Goal: Information Seeking & Learning: Learn about a topic

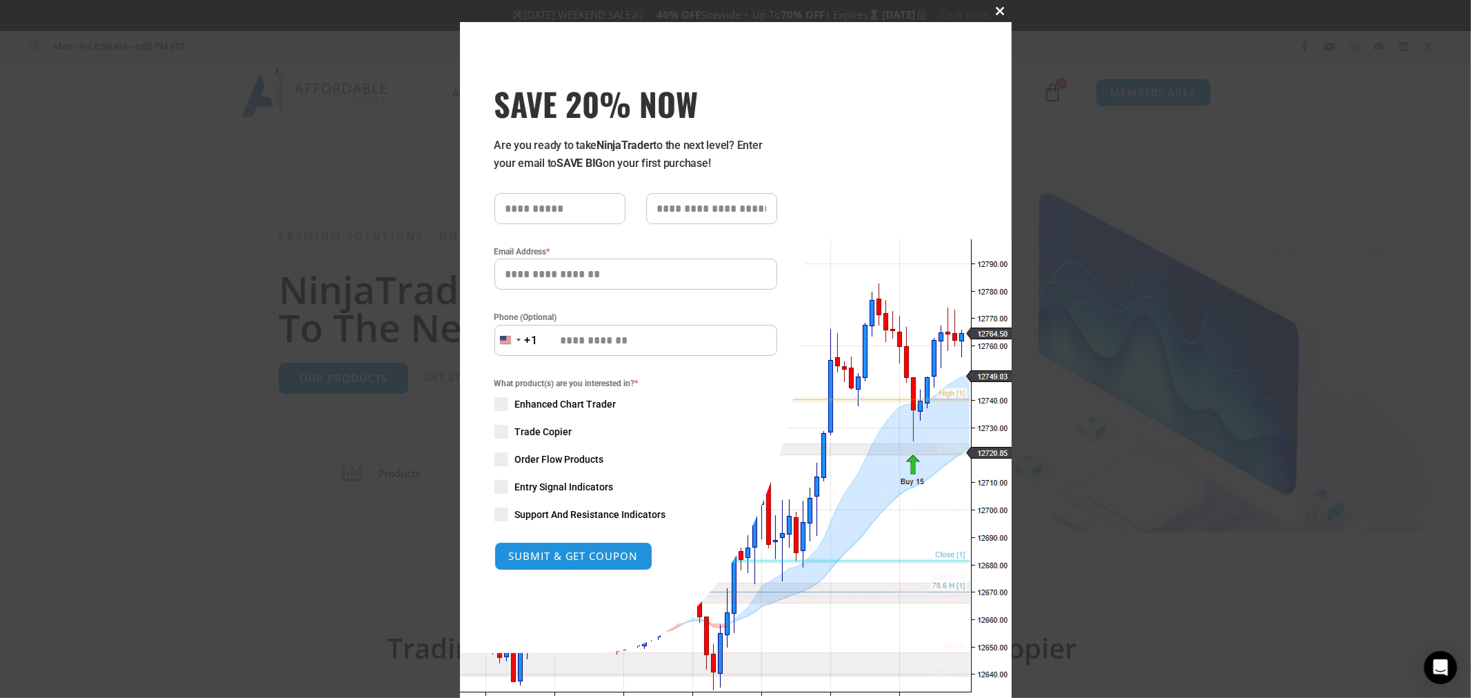
click at [992, 8] on span at bounding box center [1001, 11] width 22 height 8
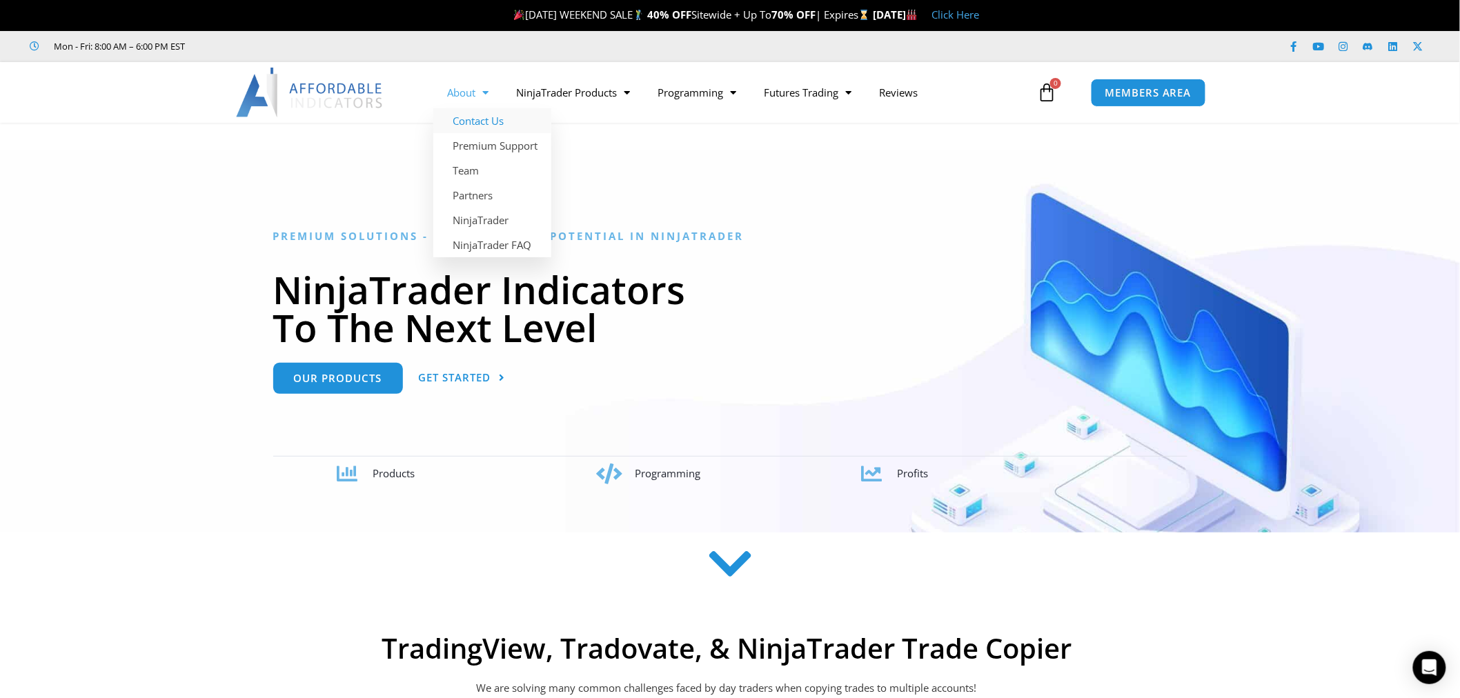
click at [464, 122] on link "Contact Us" at bounding box center [492, 120] width 118 height 25
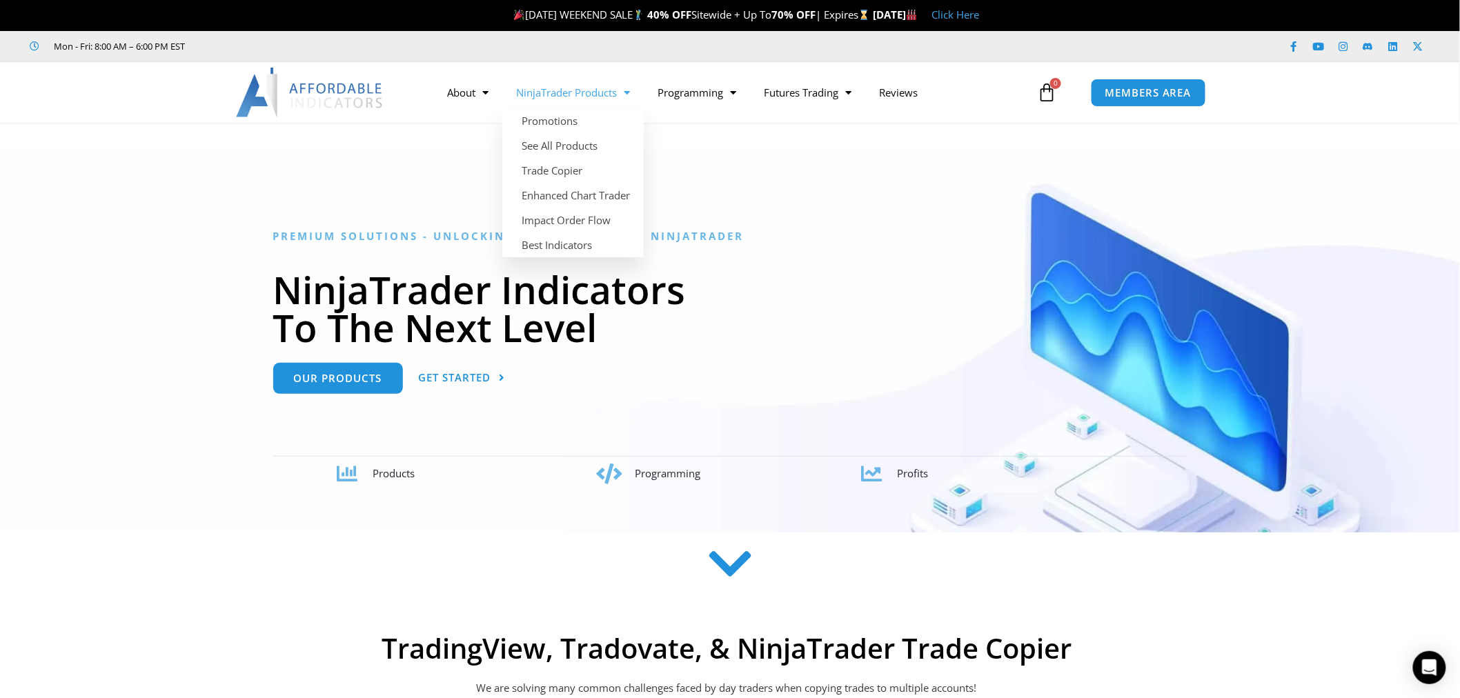
click at [575, 87] on link "NinjaTrader Products" at bounding box center [572, 93] width 141 height 32
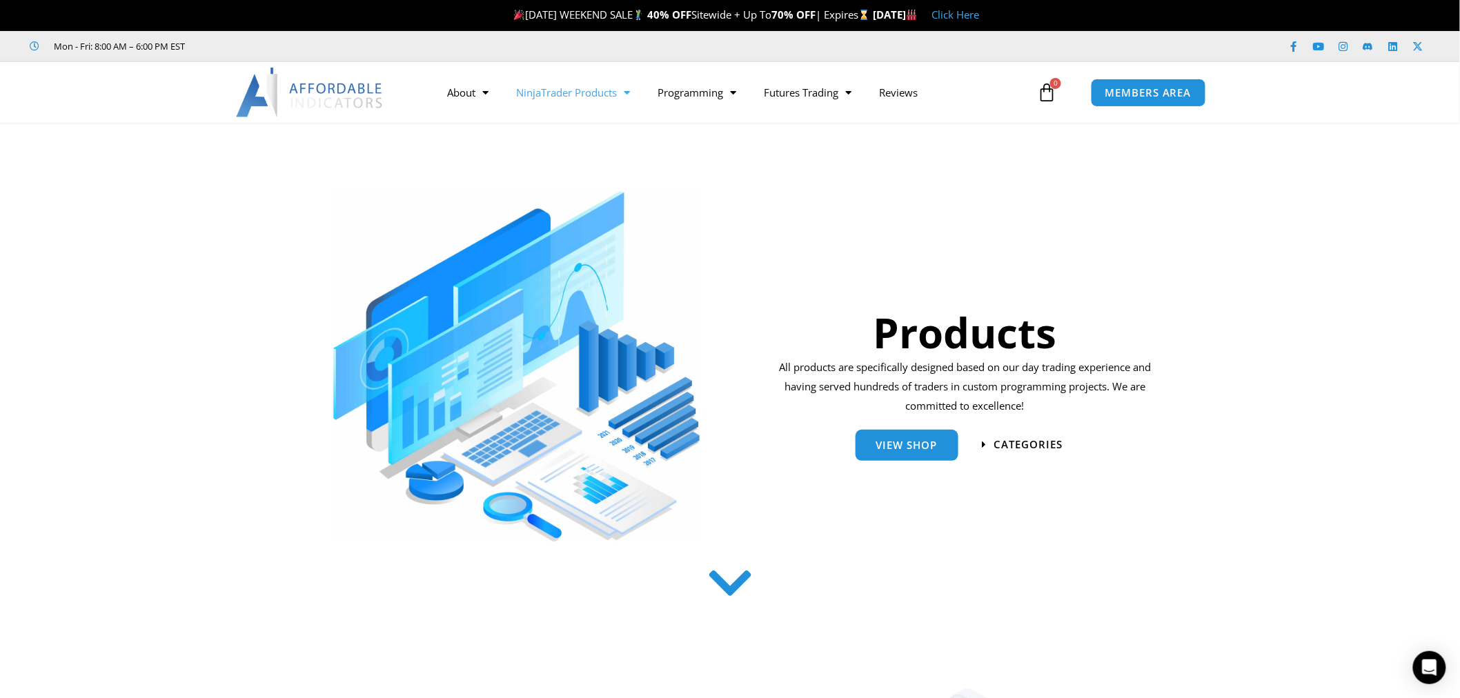
click at [338, 90] on img at bounding box center [310, 93] width 148 height 50
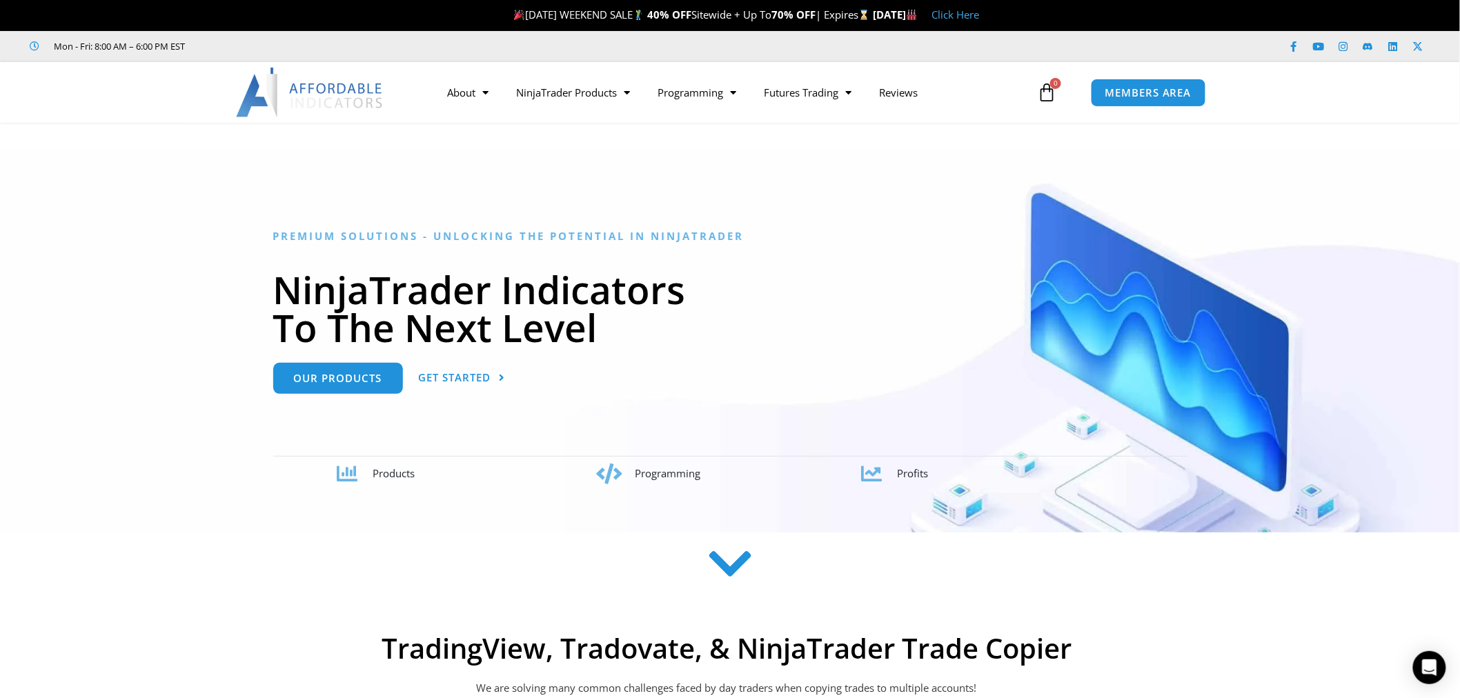
click at [979, 9] on link "Click Here" at bounding box center [955, 15] width 48 height 14
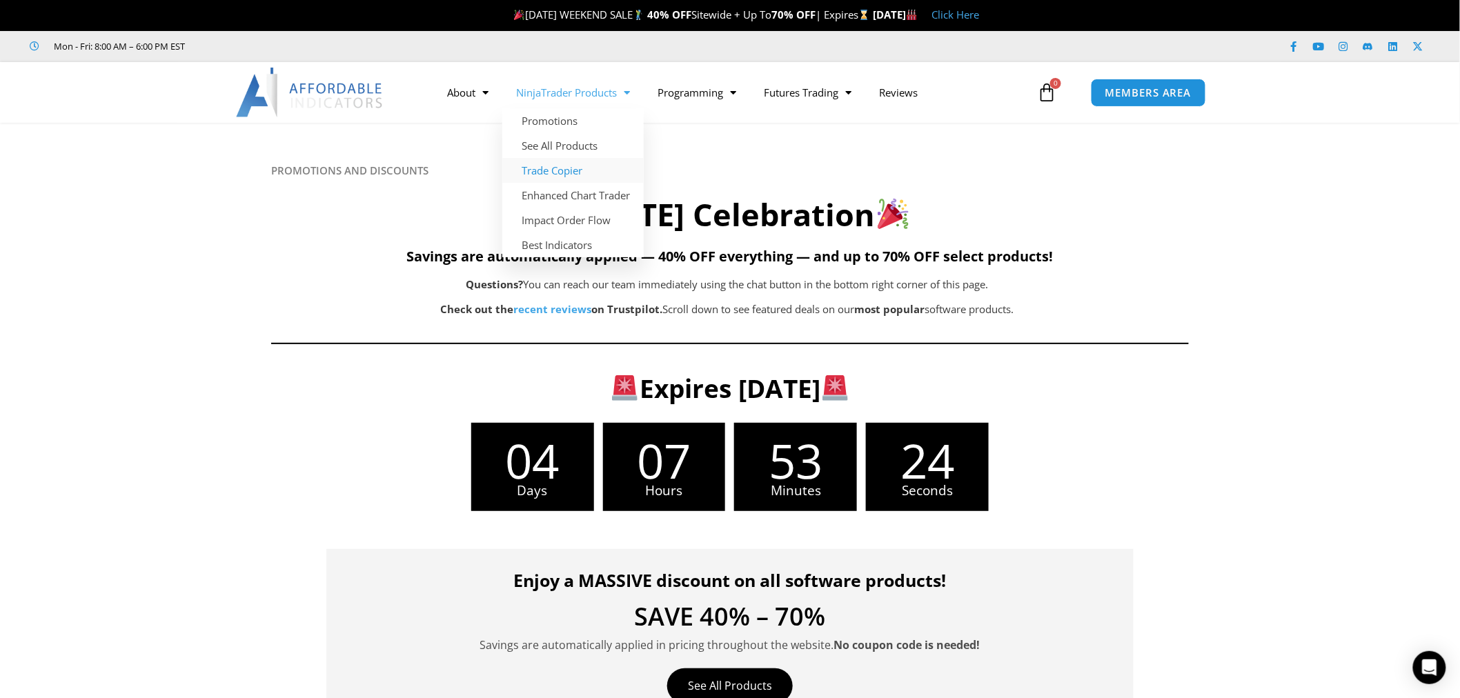
click at [588, 168] on link "Trade Copier" at bounding box center [572, 170] width 141 height 25
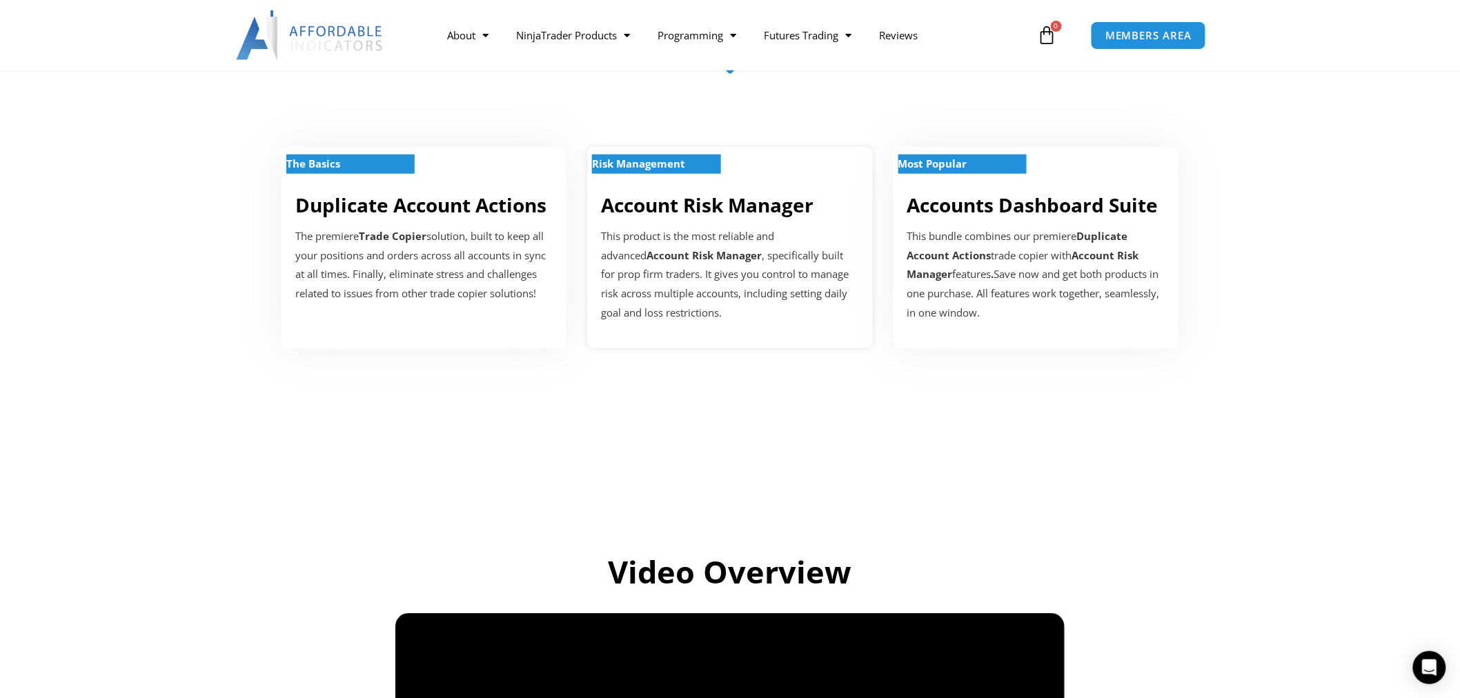
scroll to position [153, 0]
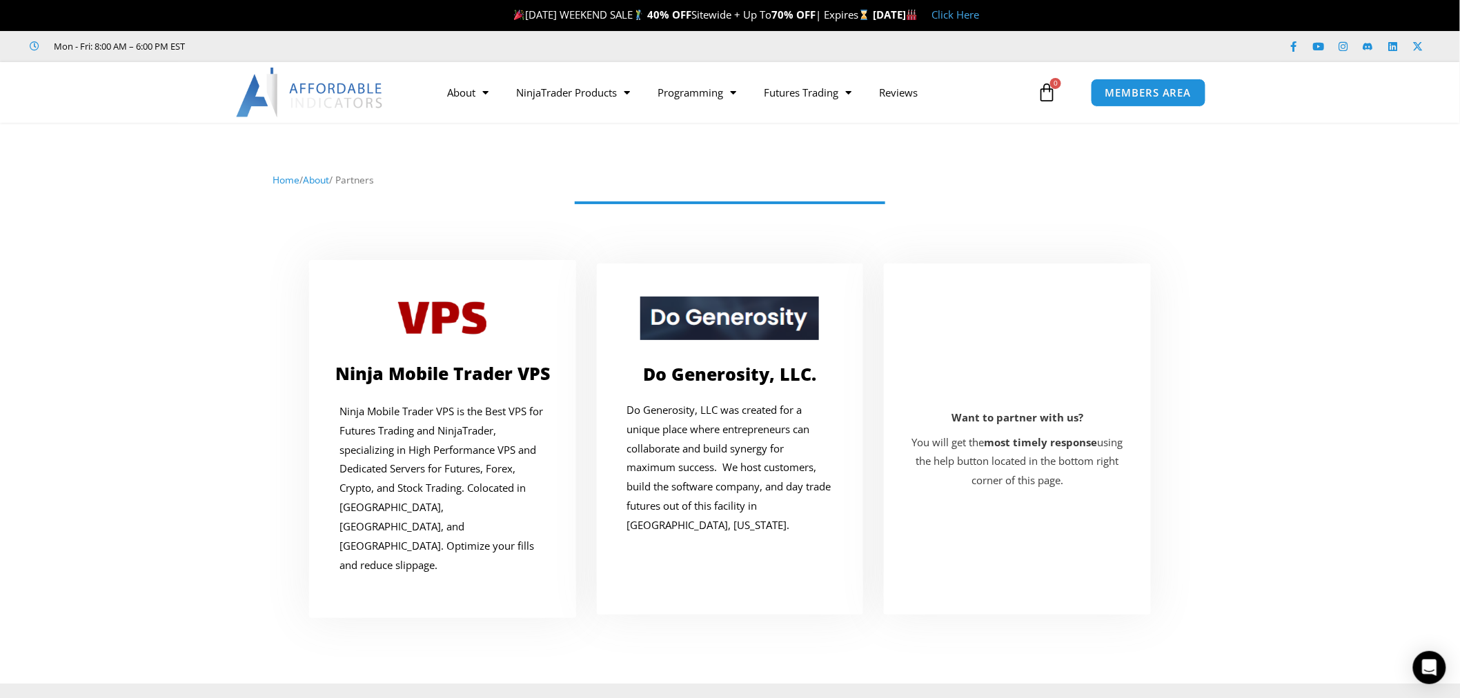
click at [322, 97] on img at bounding box center [310, 93] width 148 height 50
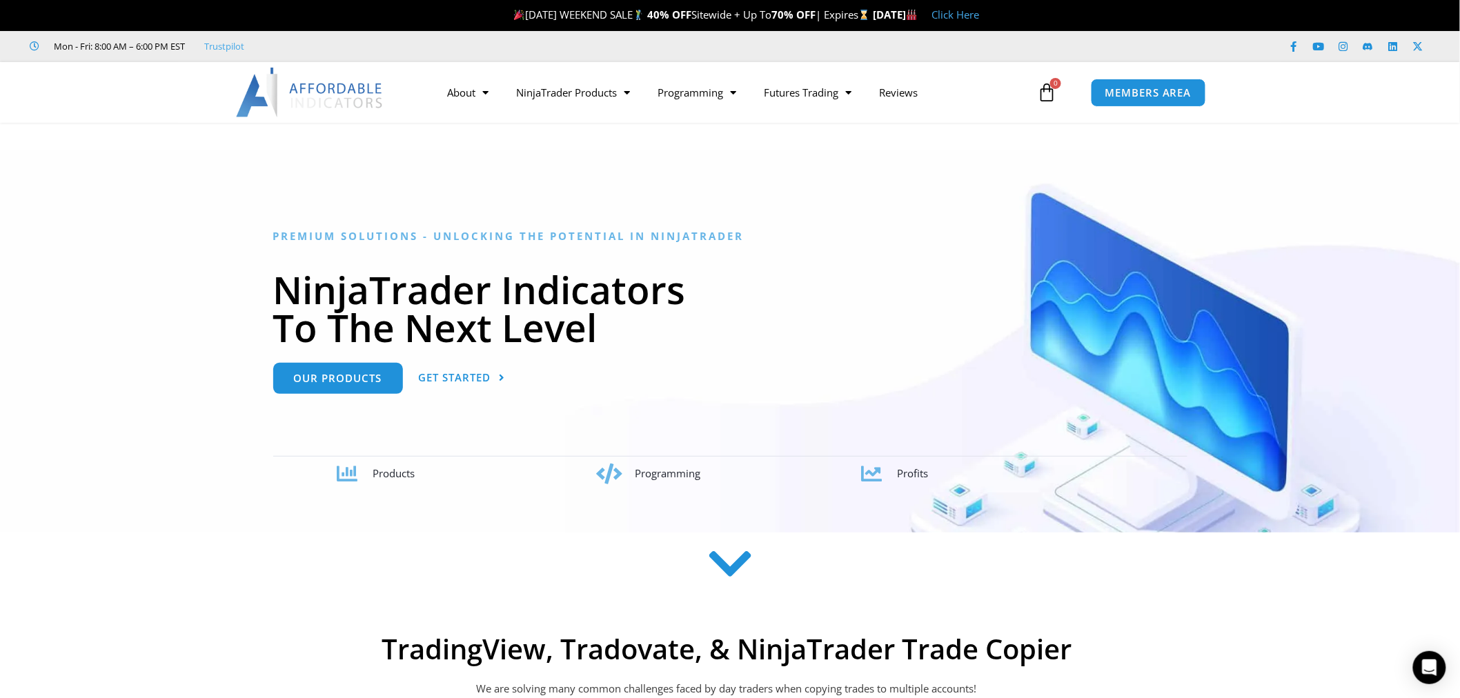
click at [736, 561] on icon at bounding box center [730, 563] width 49 height 49
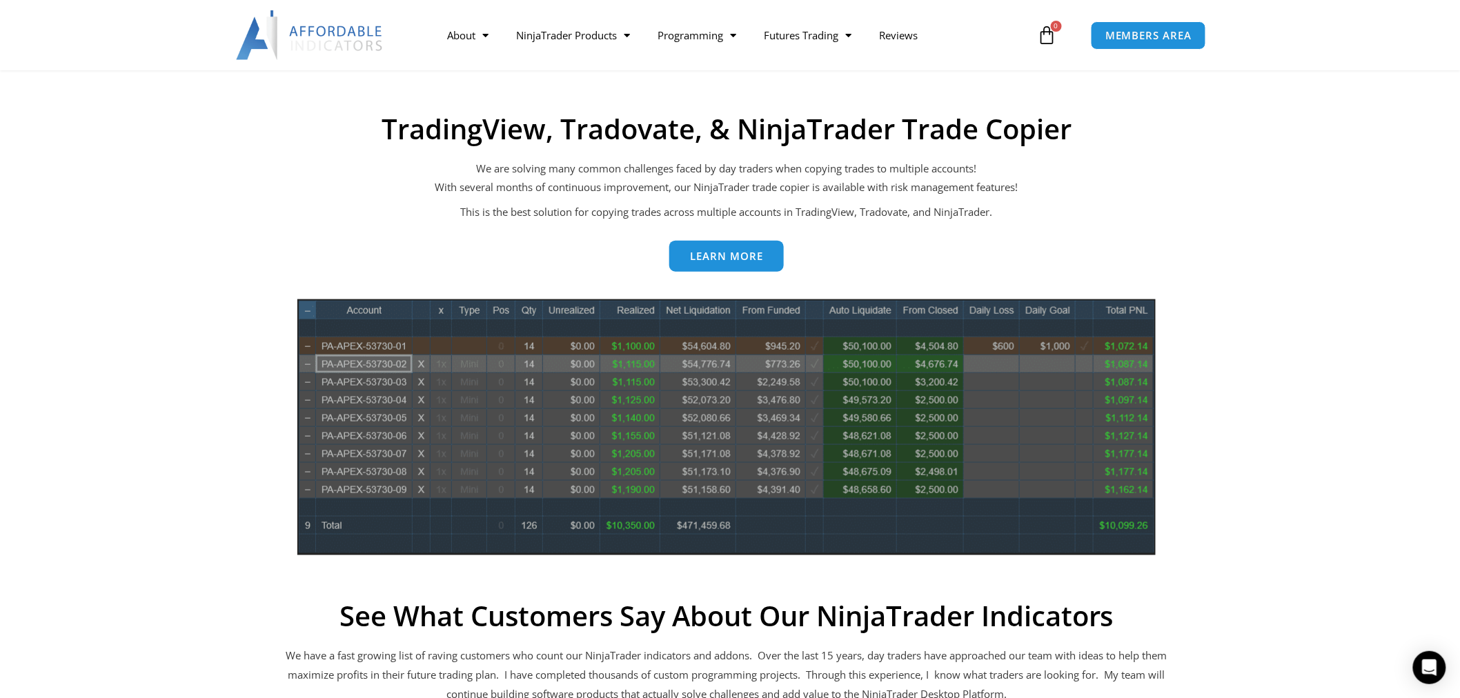
scroll to position [539, 0]
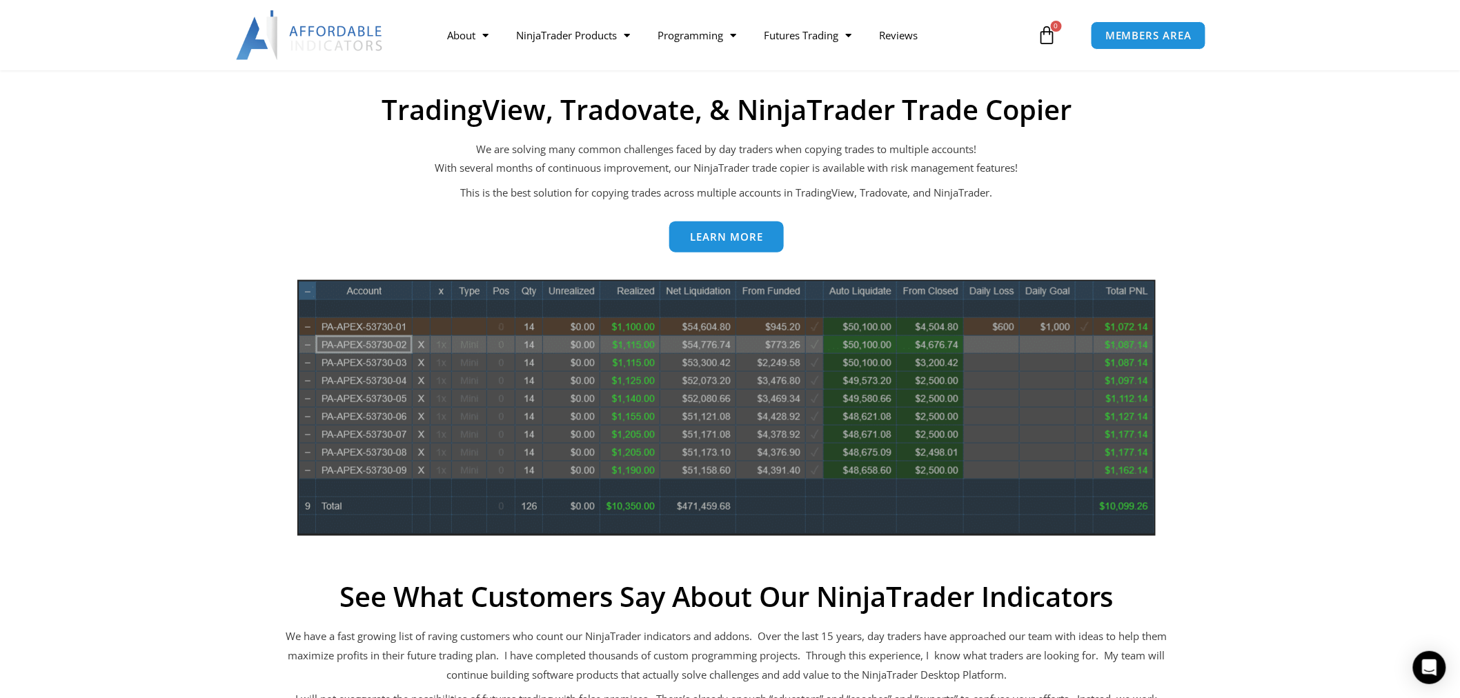
click at [325, 33] on img at bounding box center [310, 35] width 148 height 50
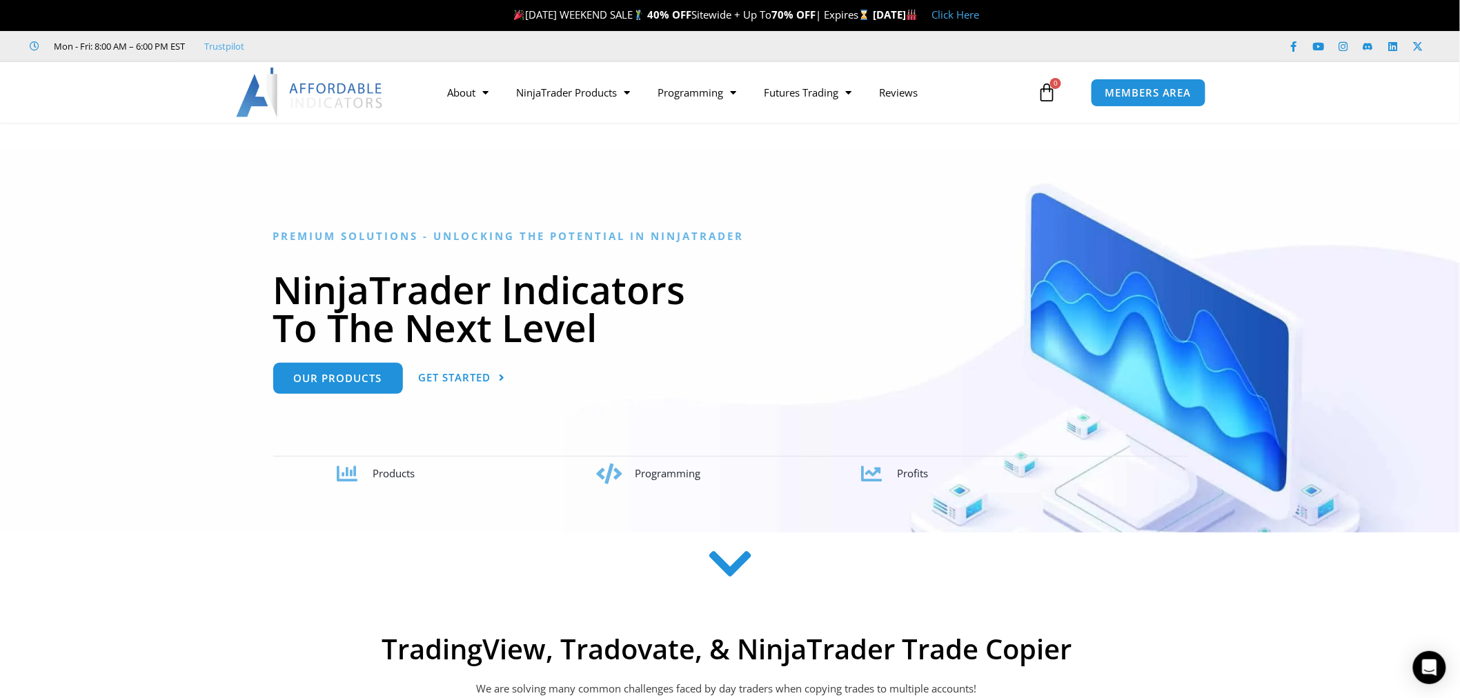
click at [295, 92] on img at bounding box center [310, 93] width 148 height 50
click at [730, 560] on icon at bounding box center [730, 563] width 49 height 49
click at [301, 92] on img at bounding box center [310, 93] width 148 height 50
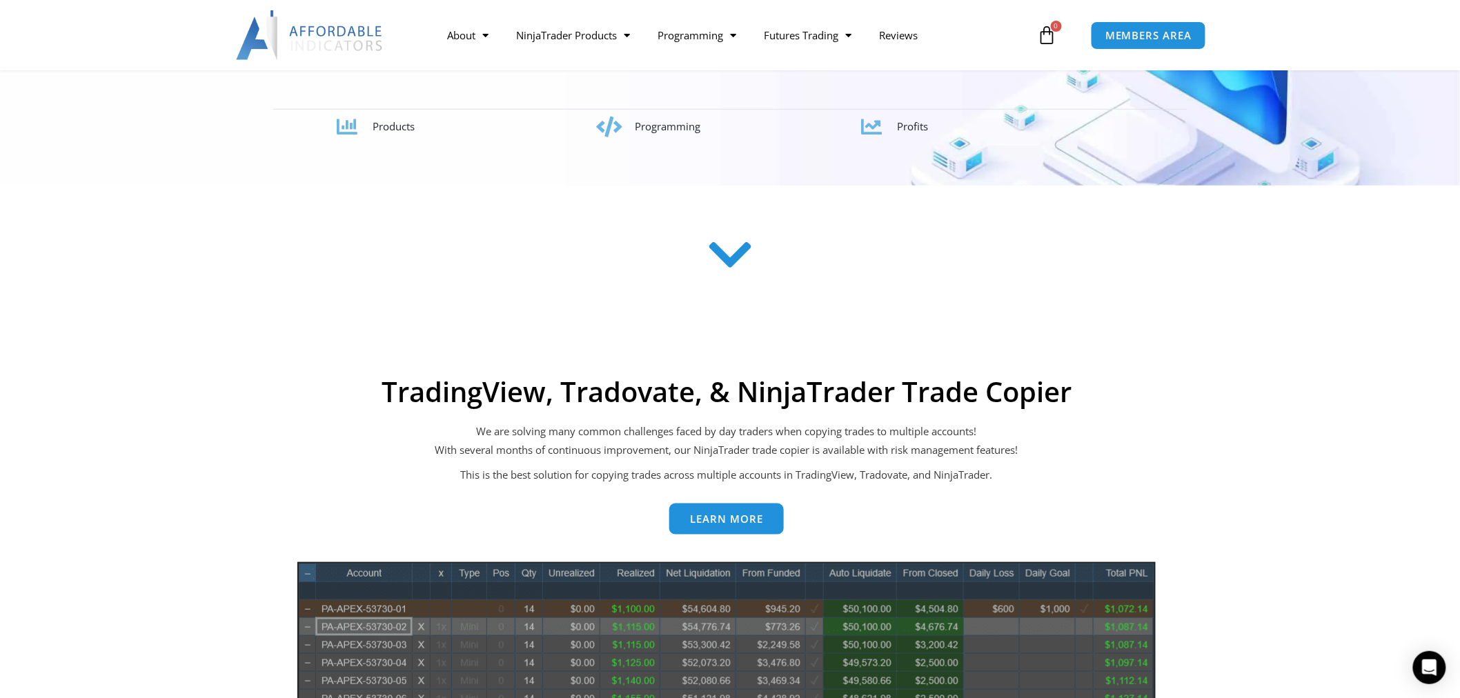
scroll to position [683, 0]
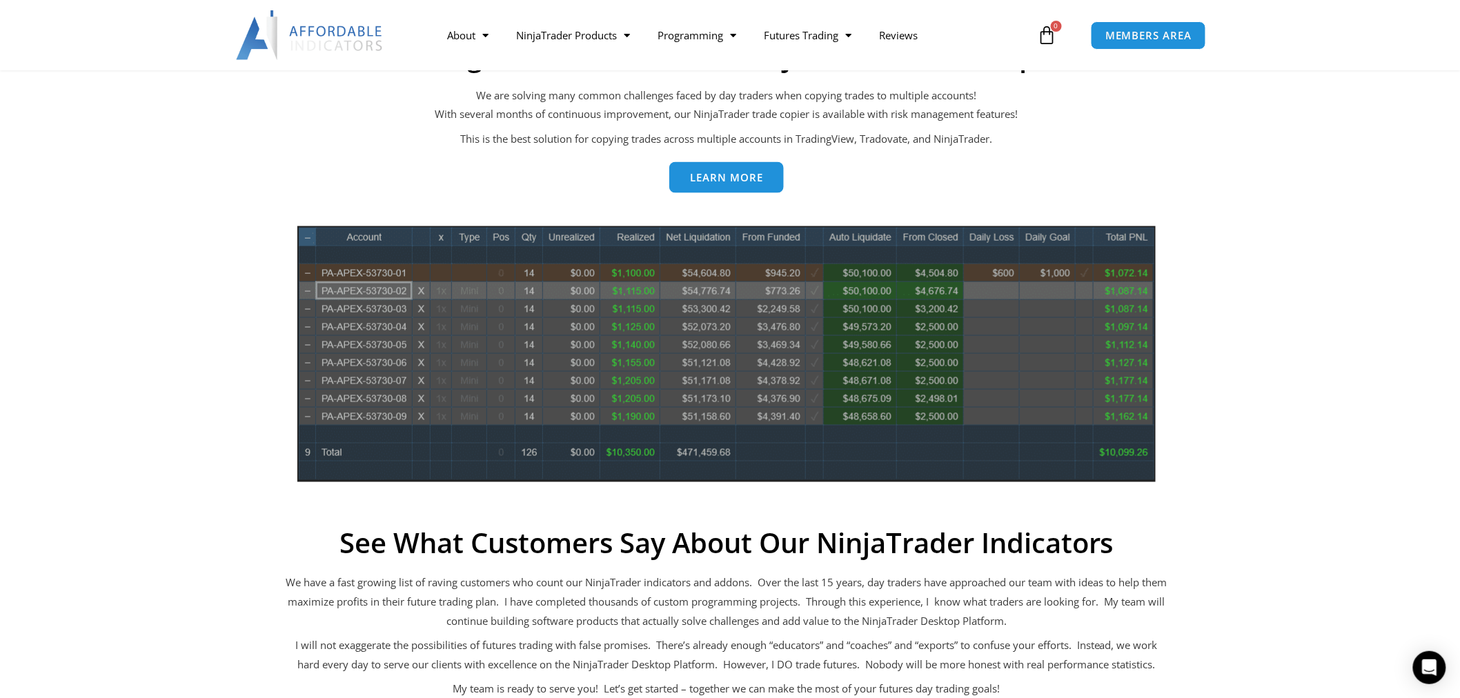
click at [732, 179] on span "Learn more" at bounding box center [726, 177] width 73 height 10
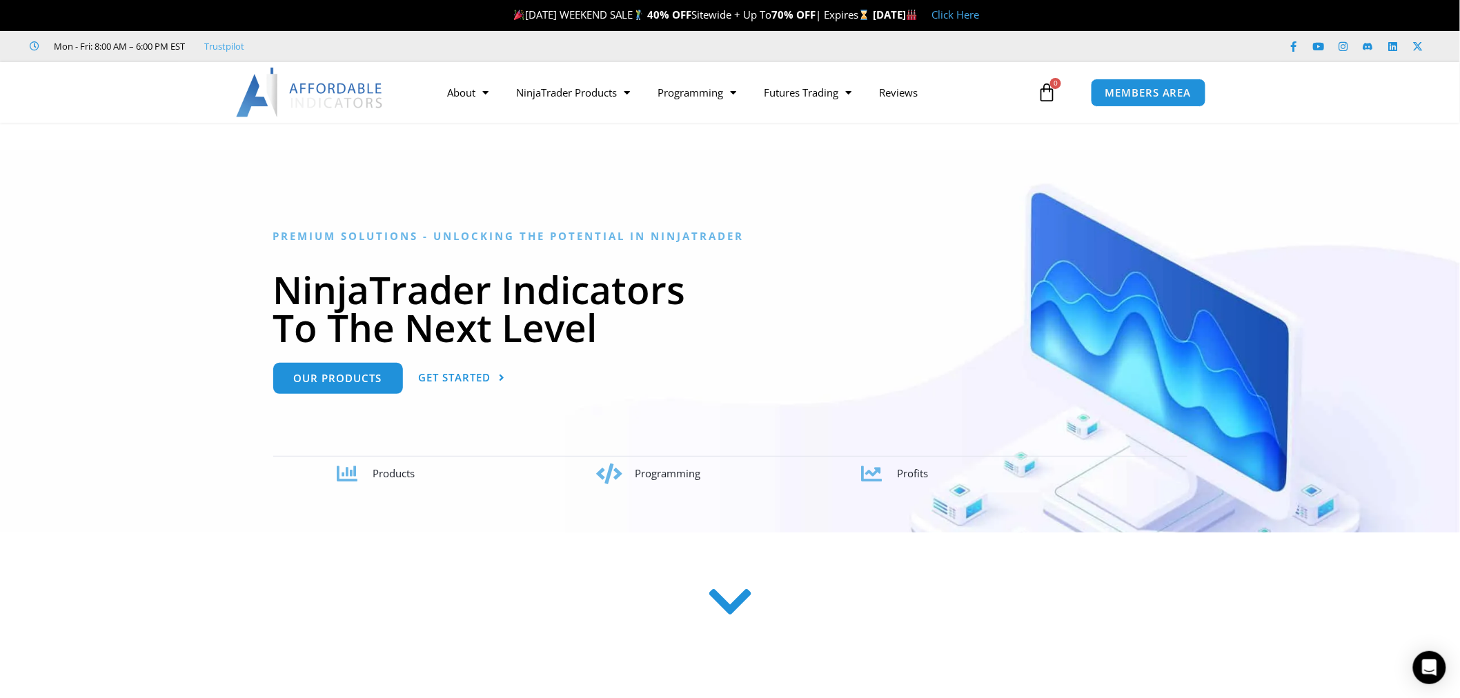
click at [733, 604] on icon at bounding box center [730, 601] width 49 height 49
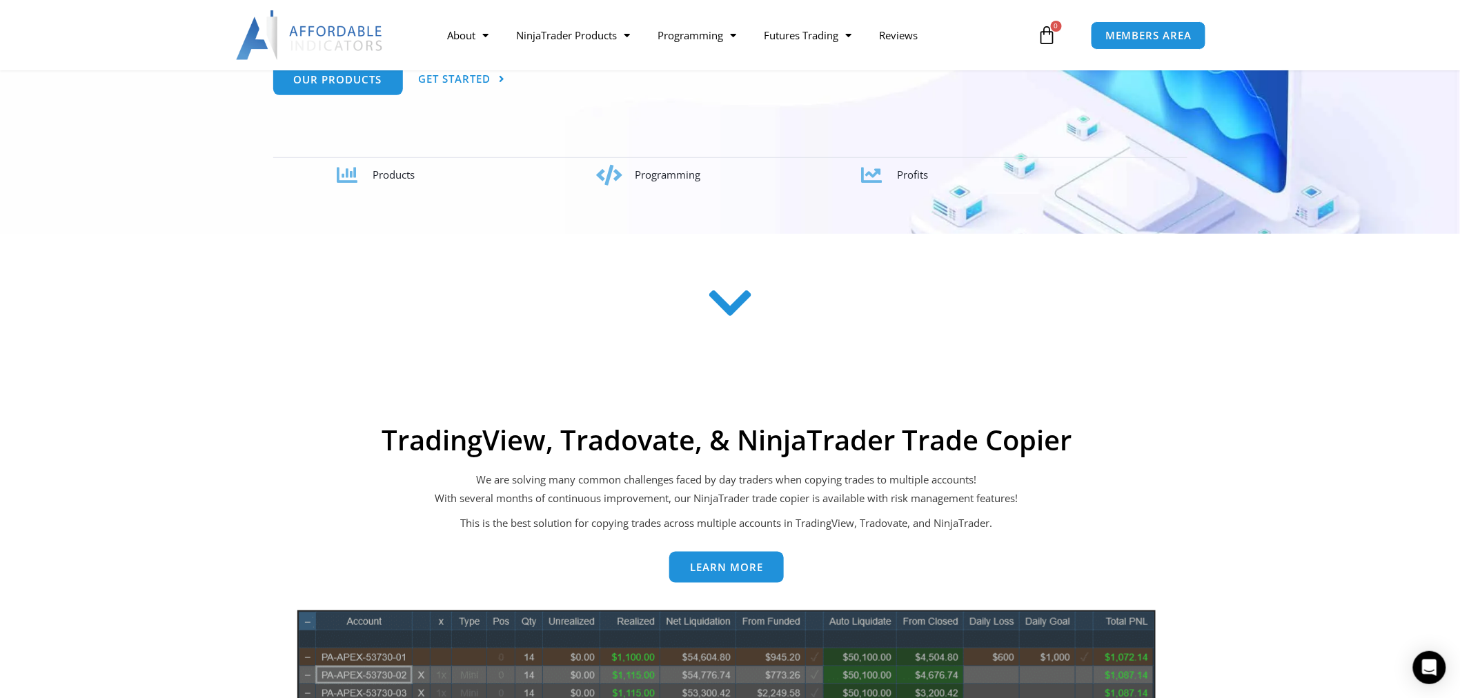
scroll to position [577, 0]
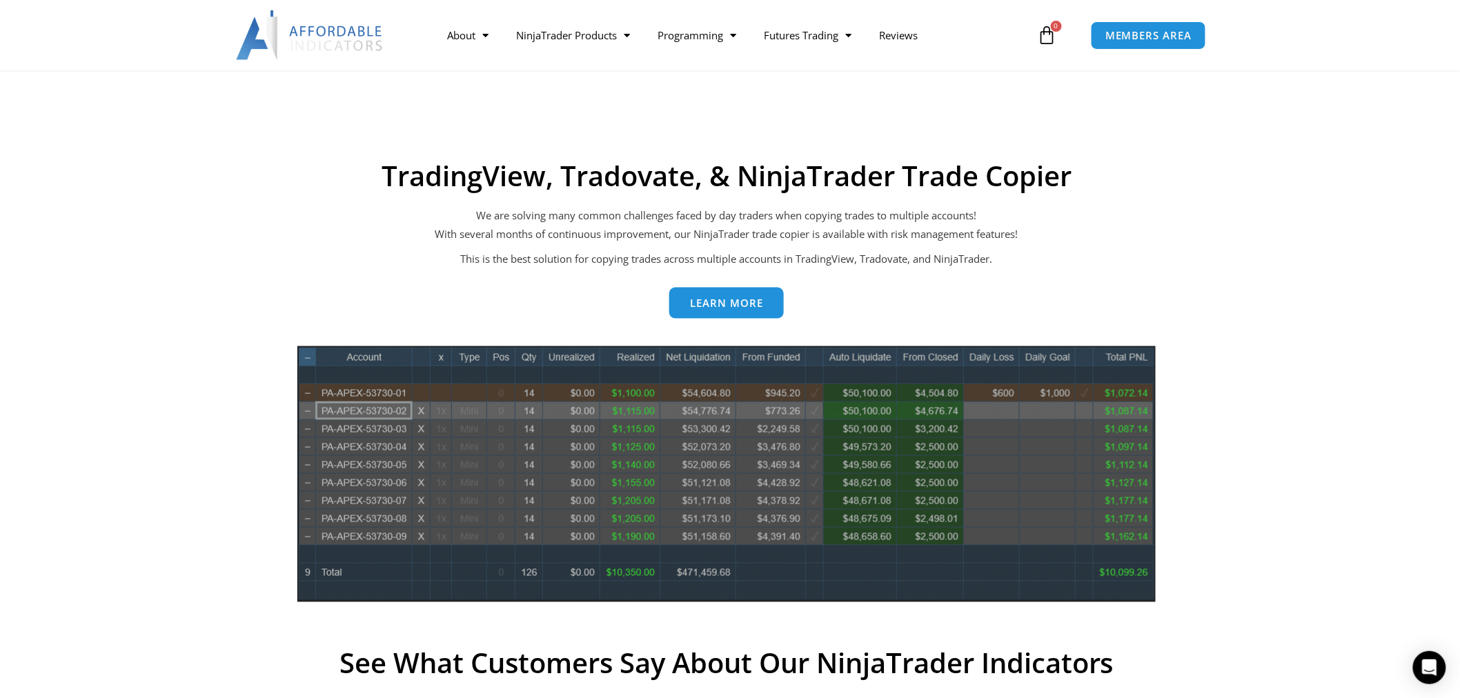
scroll to position [577, 0]
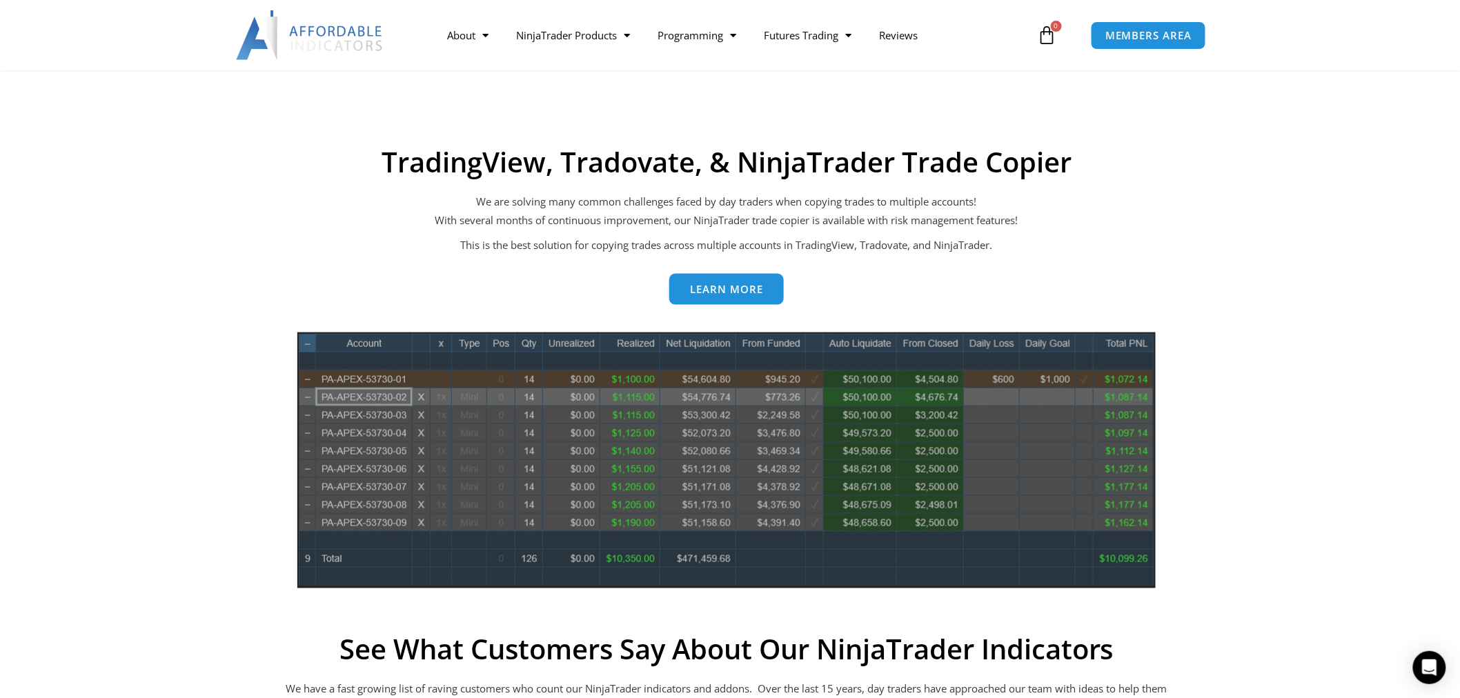
click at [276, 32] on img at bounding box center [310, 35] width 148 height 50
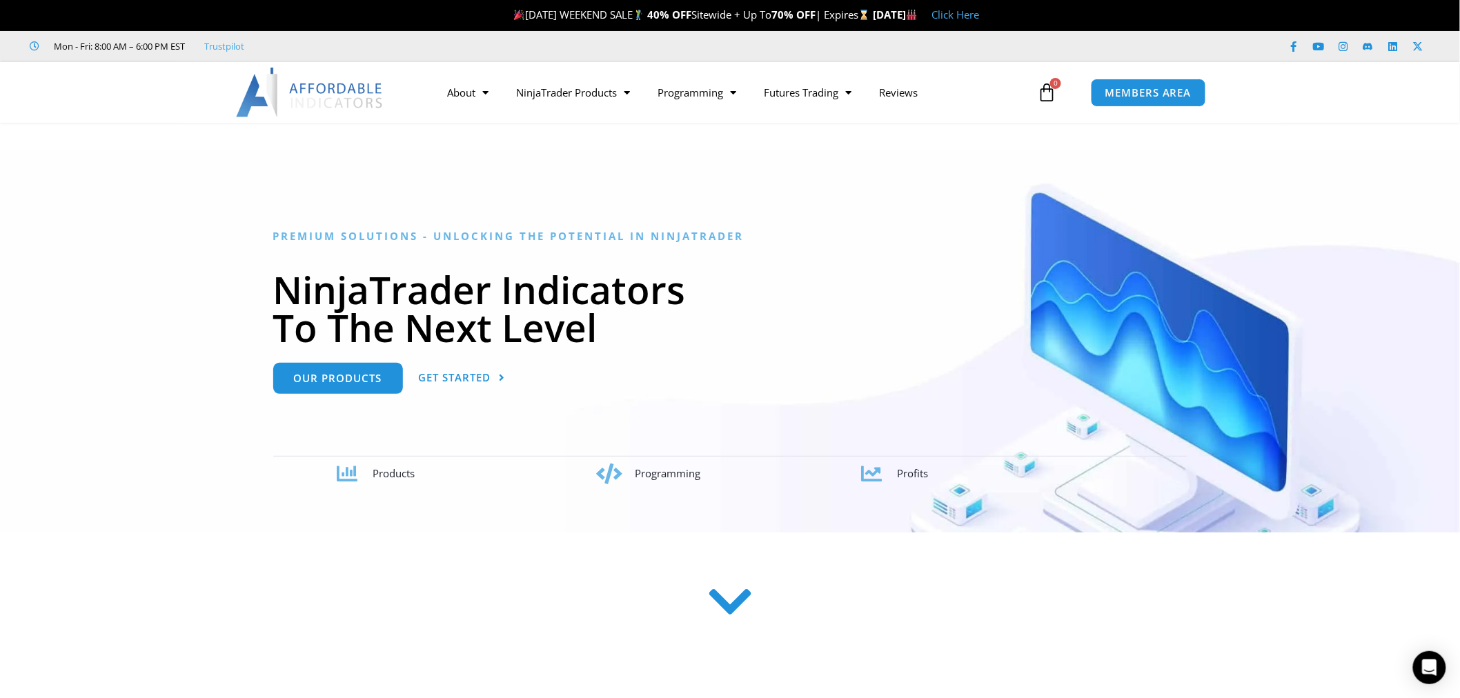
click at [733, 603] on icon at bounding box center [730, 601] width 49 height 49
click at [720, 601] on icon at bounding box center [730, 601] width 49 height 49
click at [730, 601] on icon at bounding box center [730, 601] width 49 height 49
click at [270, 91] on img at bounding box center [310, 93] width 148 height 50
click at [325, 97] on img at bounding box center [310, 93] width 148 height 50
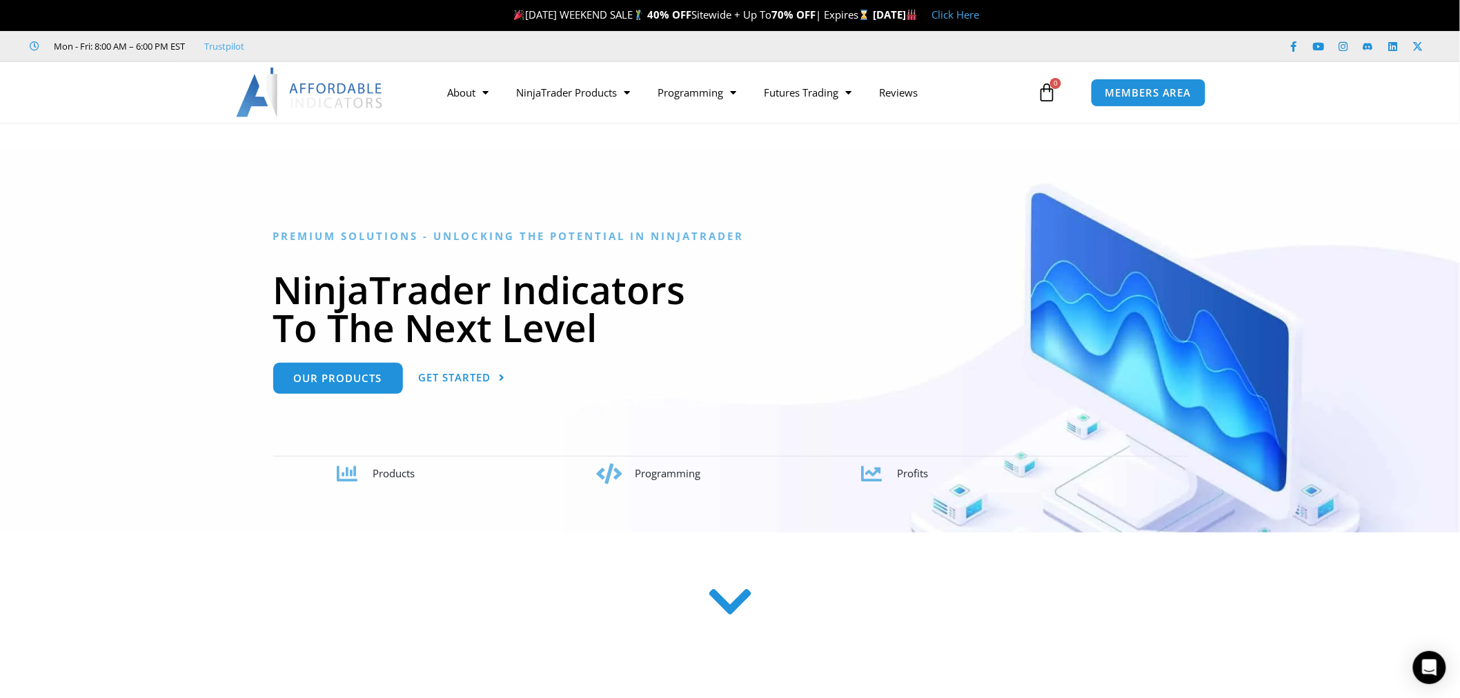
click at [301, 97] on img at bounding box center [310, 93] width 148 height 50
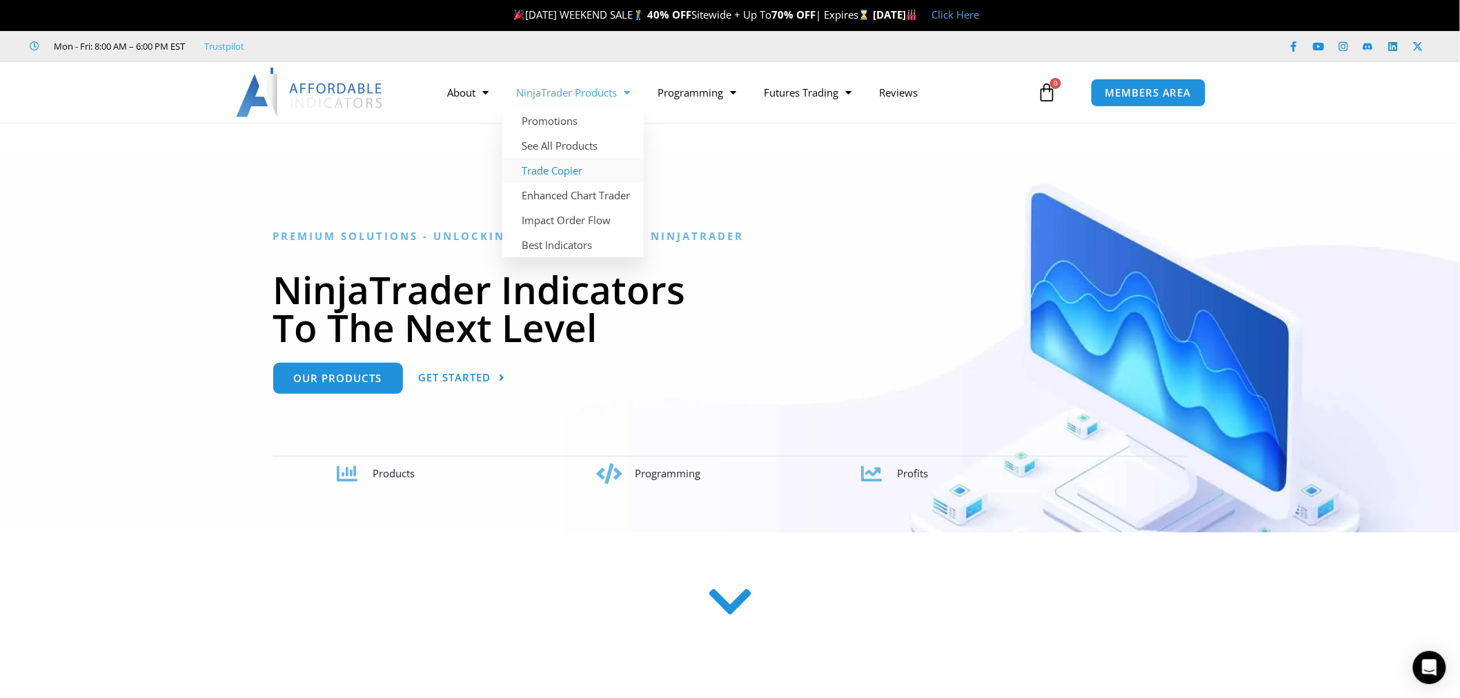
click at [594, 172] on link "Trade Copier" at bounding box center [572, 170] width 141 height 25
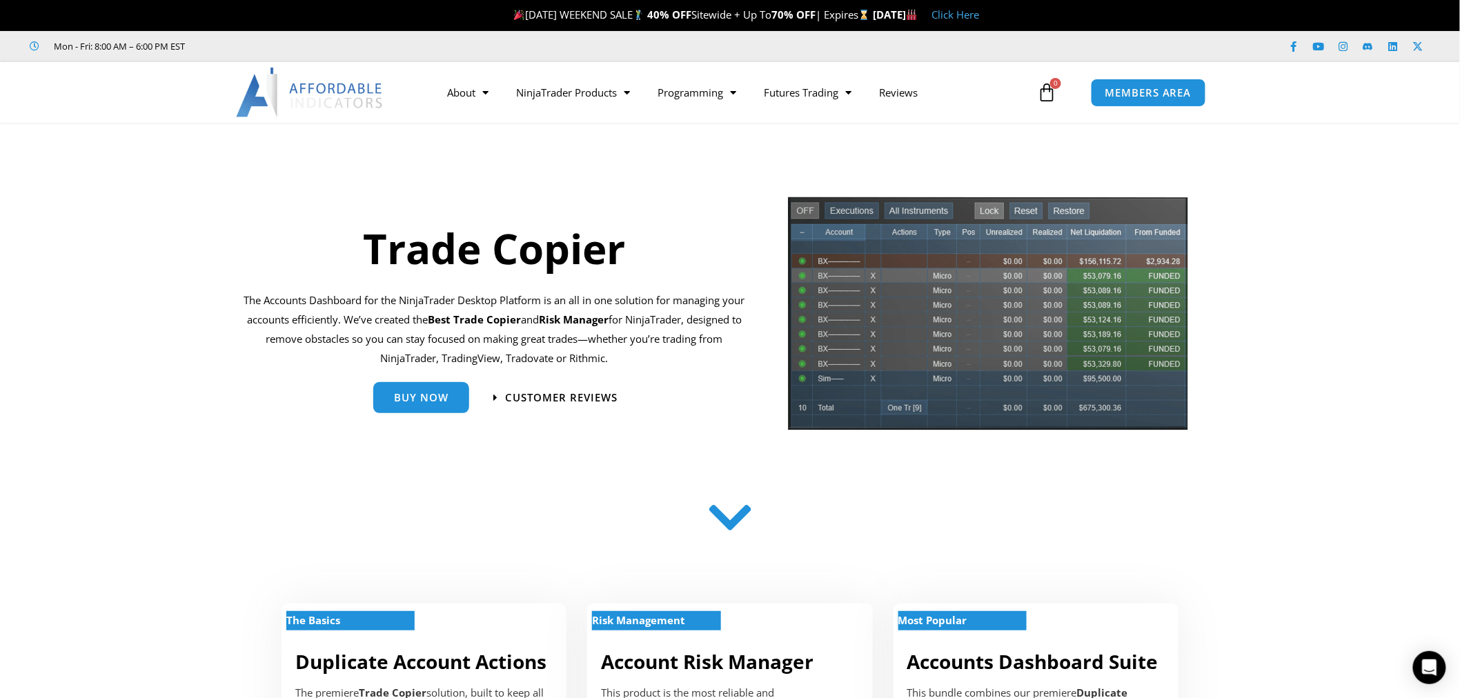
click at [284, 87] on img at bounding box center [310, 93] width 148 height 50
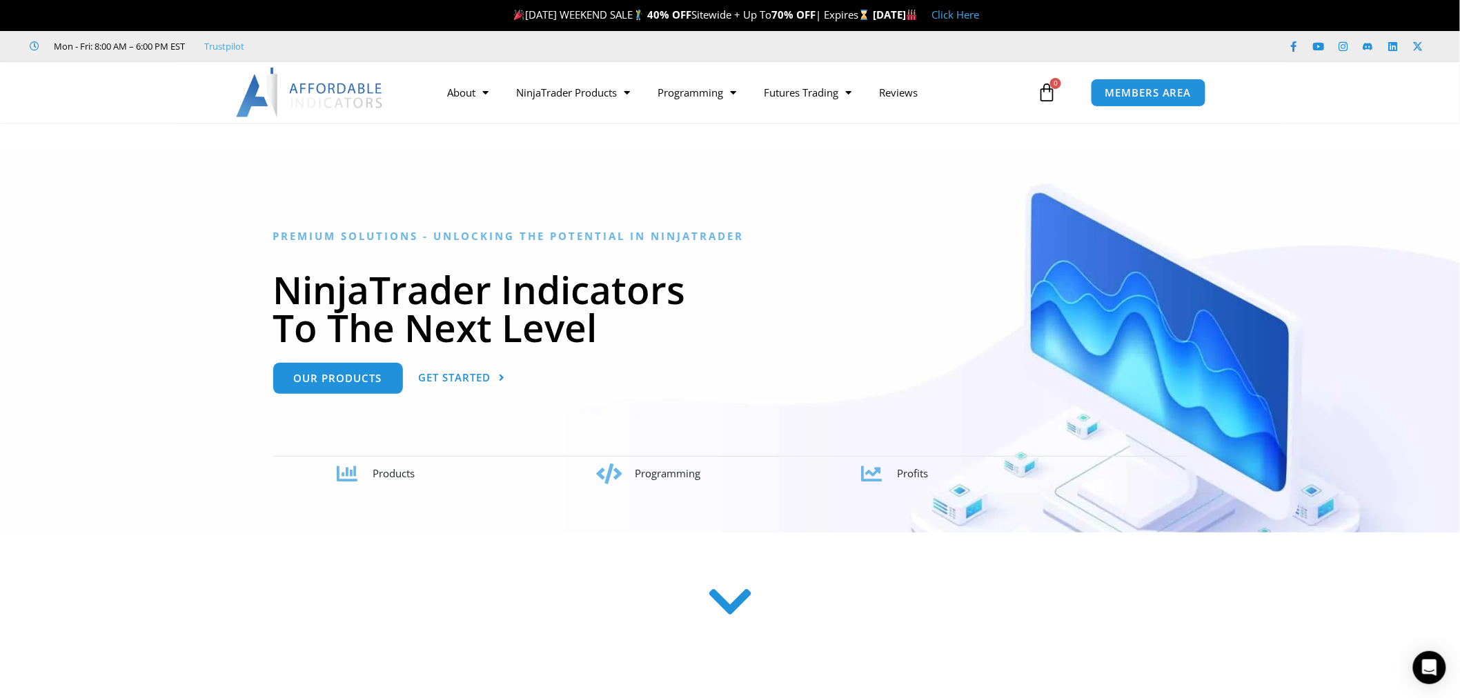
click at [720, 601] on icon at bounding box center [730, 601] width 49 height 49
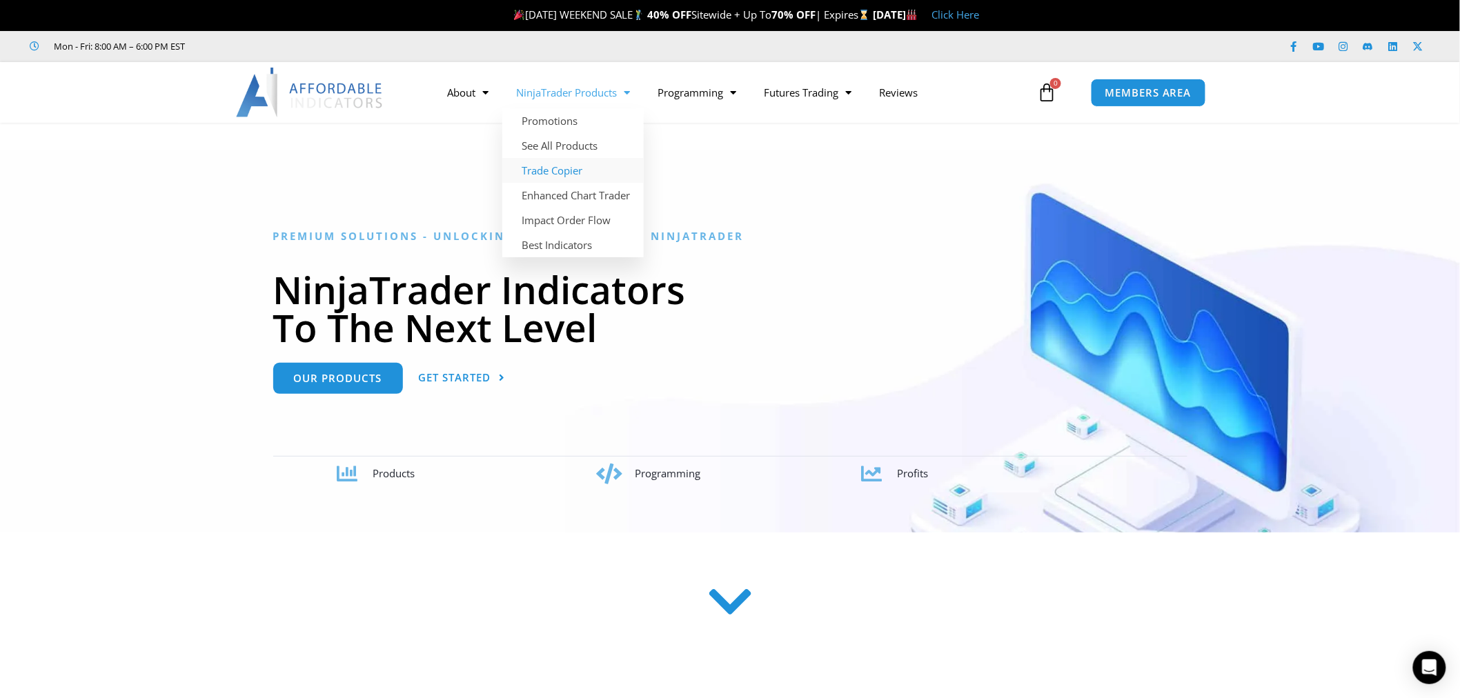
click at [575, 163] on link "Trade Copier" at bounding box center [572, 170] width 141 height 25
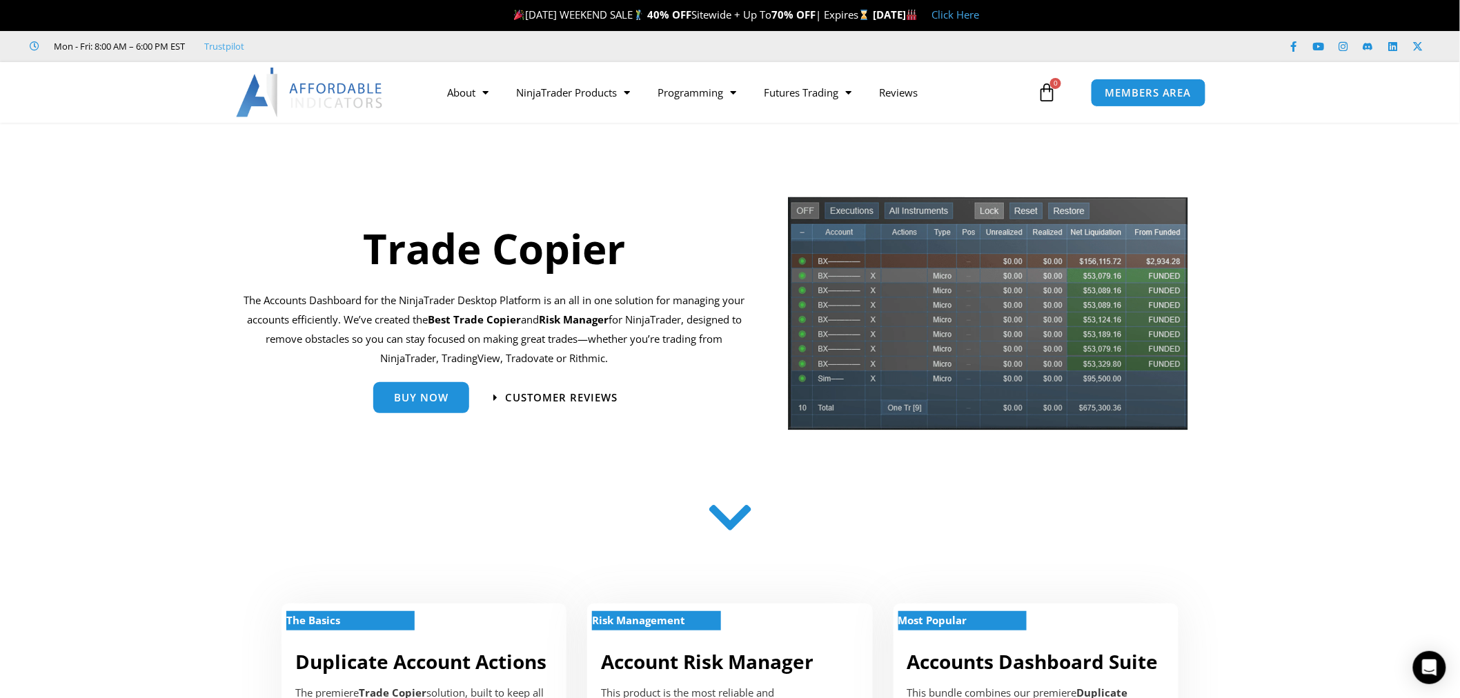
click at [475, 321] on b "Best Trade Copier" at bounding box center [474, 320] width 93 height 14
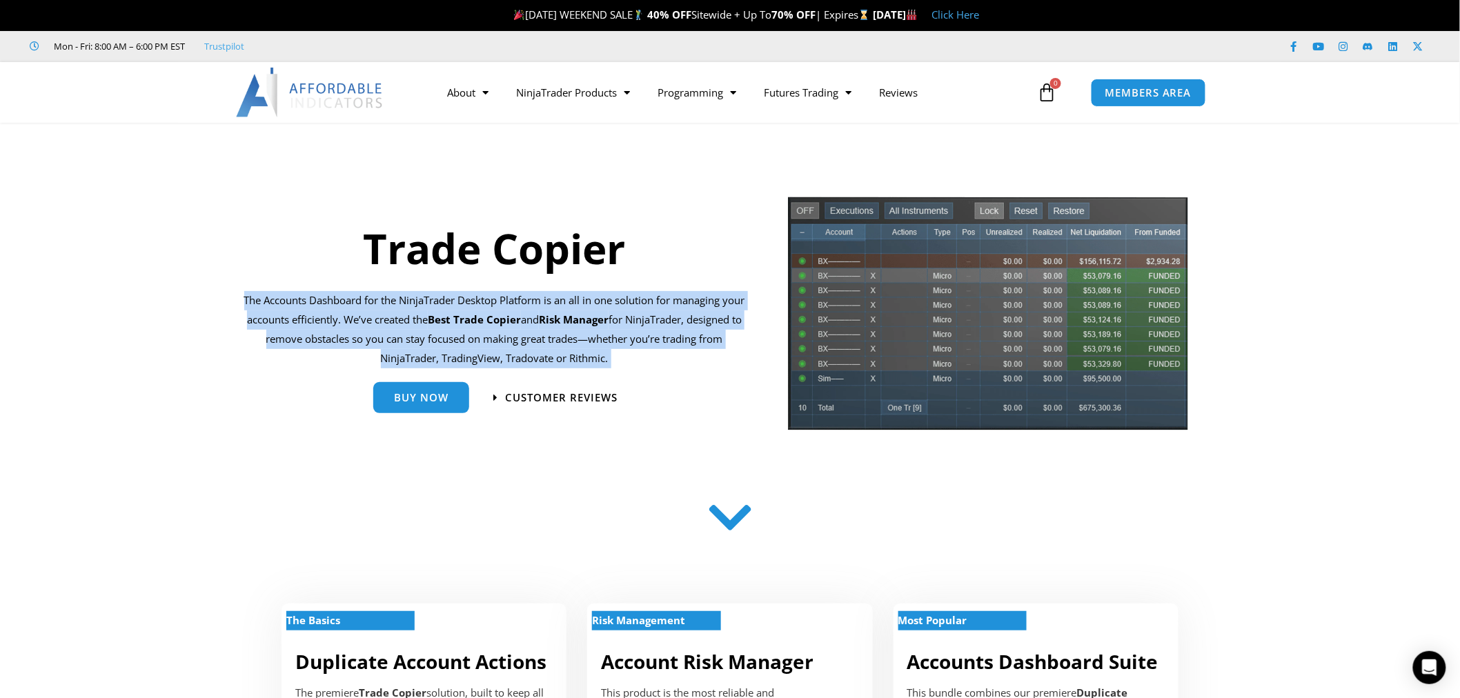
click at [475, 321] on b "Best Trade Copier" at bounding box center [474, 320] width 93 height 14
copy div "The Accounts Dashboard for the NinjaTrader Desktop Platform is an all in one so…"
